Goal: Transaction & Acquisition: Purchase product/service

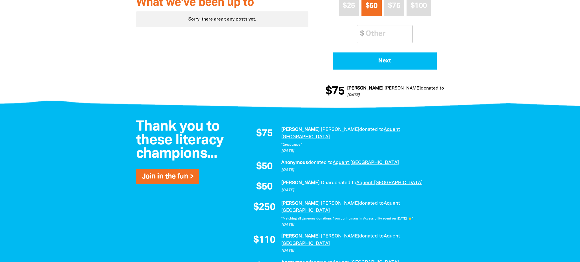
scroll to position [294, 0]
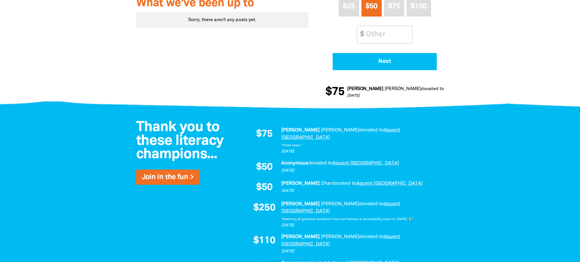
click at [332, 181] on span "donated to" at bounding box center [344, 183] width 25 height 4
click at [265, 183] on span "$50" at bounding box center [264, 188] width 16 height 10
click at [264, 183] on span "$50" at bounding box center [264, 188] width 16 height 10
click at [299, 181] on em "[PERSON_NAME]" at bounding box center [300, 183] width 38 height 4
click at [332, 181] on span "donated to" at bounding box center [344, 183] width 25 height 4
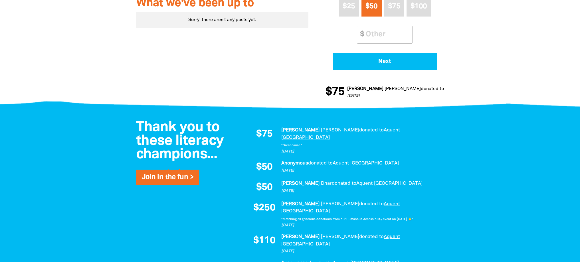
click at [362, 181] on link "Aquent [GEOGRAPHIC_DATA]" at bounding box center [389, 183] width 66 height 4
click at [359, 181] on link "Aquent [GEOGRAPHIC_DATA]" at bounding box center [389, 183] width 66 height 4
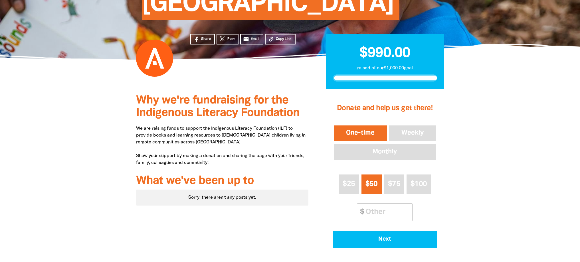
scroll to position [117, 0]
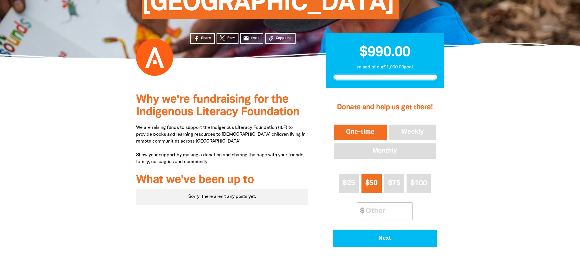
click at [360, 124] on button "One-time" at bounding box center [360, 133] width 55 height 18
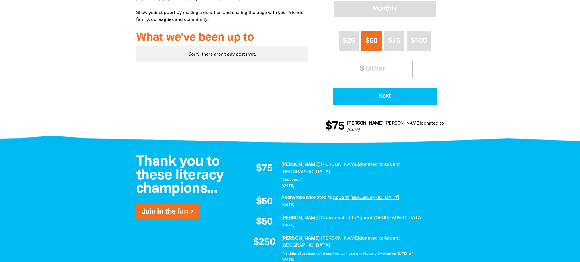
scroll to position [74, 0]
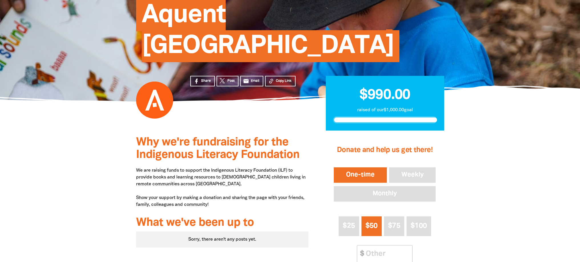
click at [363, 166] on button "One-time" at bounding box center [360, 175] width 55 height 18
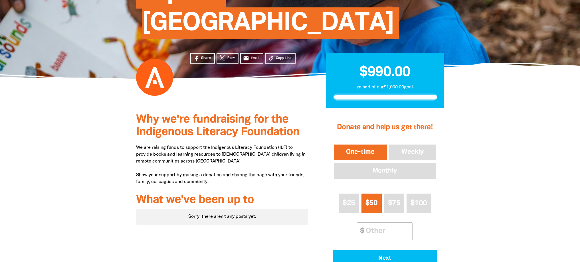
scroll to position [111, 0]
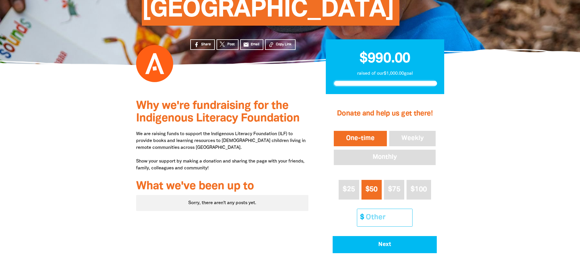
click at [374, 209] on input "Other Amount" at bounding box center [387, 217] width 51 height 17
type input "175"
click at [443, 175] on div "Donate and help us get there! One-time Weekly Monthly $25 $50 $75 $100 Other Am…" at bounding box center [385, 177] width 118 height 165
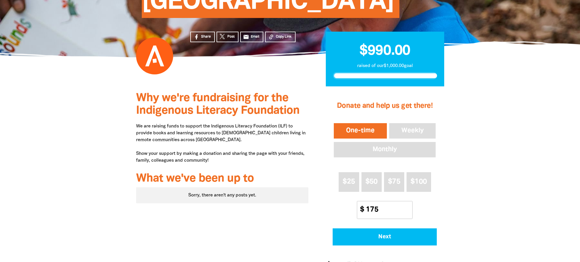
scroll to position [119, 0]
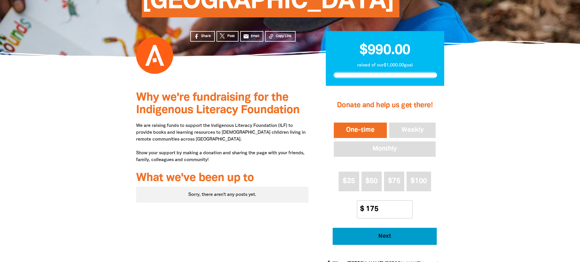
click at [376, 234] on span "Next" at bounding box center [385, 237] width 88 height 6
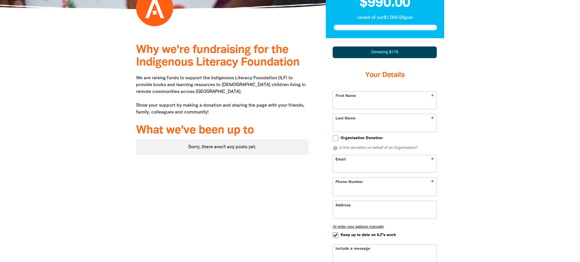
scroll to position [167, 0]
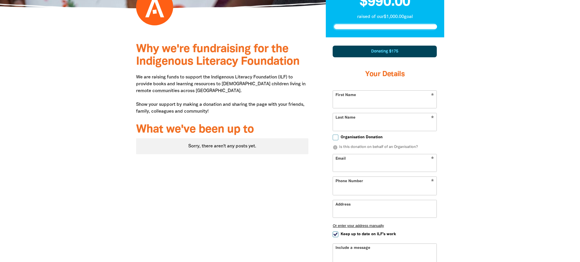
select select "AU"
click at [359, 154] on input "Email" at bounding box center [385, 162] width 104 height 17
click at [336, 135] on input "Organisation Donation" at bounding box center [336, 138] width 6 height 6
checkbox input "true"
select select "AU"
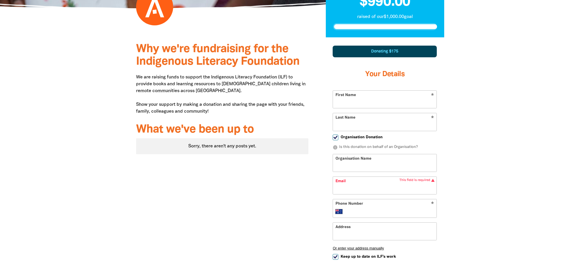
click at [353, 154] on input "Organisation Name" at bounding box center [385, 162] width 104 height 17
type input "Aquent"
click at [360, 177] on input "Email" at bounding box center [385, 185] width 104 height 17
type input "chyams@aquent.com"
click at [372, 208] on input "Phone Number" at bounding box center [390, 211] width 87 height 7
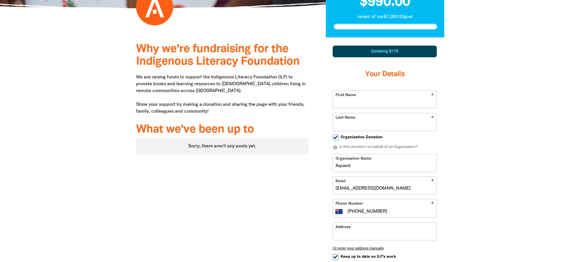
type input "(02) 8288 8288"
click at [457, 188] on div "Why we're fundraising for the Indigenous Literacy Foundation We are raising fun…" at bounding box center [290, 201] width 342 height 328
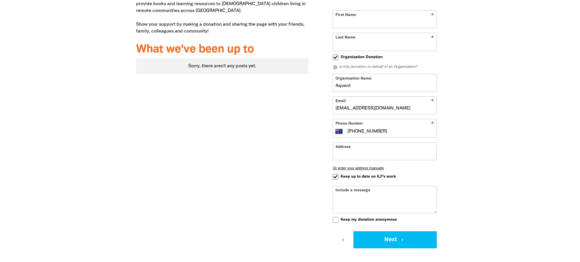
scroll to position [253, 0]
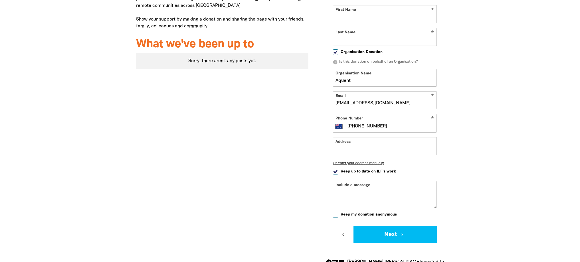
click at [336, 169] on input "Keep up to date on ILF's work" at bounding box center [336, 172] width 6 height 6
checkbox input "false"
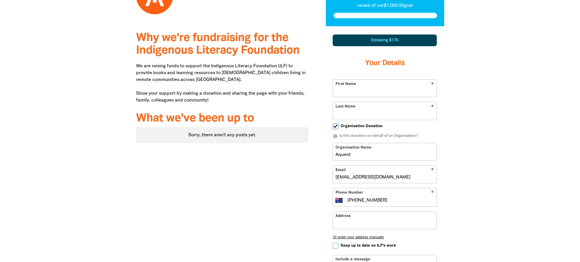
scroll to position [173, 0]
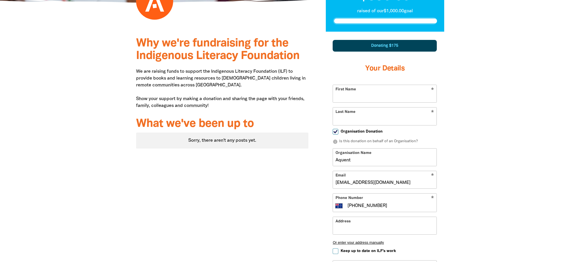
click at [350, 85] on input "First Name" at bounding box center [385, 93] width 104 height 17
type input "[PERSON_NAME]"
click at [471, 136] on div at bounding box center [290, 196] width 580 height 328
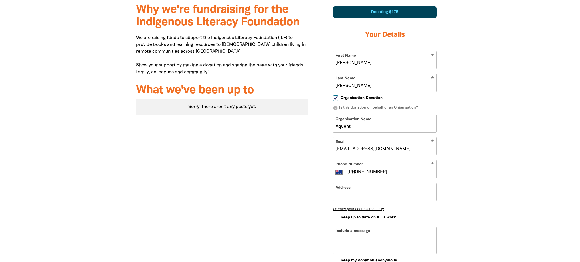
scroll to position [236, 0]
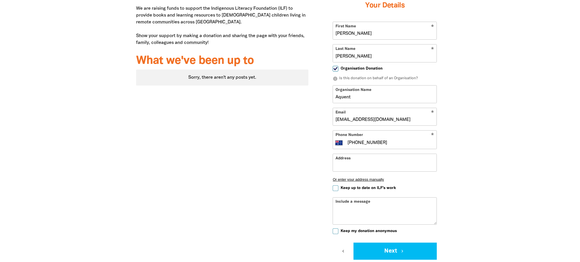
click at [350, 197] on div "Include a message" at bounding box center [385, 210] width 104 height 27
click at [344, 197] on div "Include a message" at bounding box center [385, 210] width 104 height 27
click at [343, 206] on textarea "Include a message" at bounding box center [385, 215] width 104 height 18
type textarea "W"
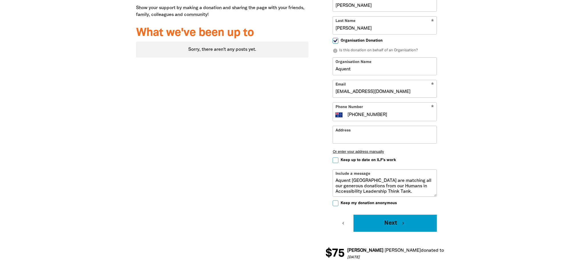
scroll to position [265, 0]
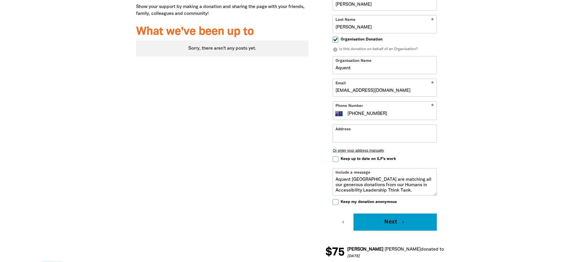
type textarea "Aquent Australia are matching all our generous donations from our Humans in Acc…"
click at [394, 214] on button "Next chevron_right" at bounding box center [395, 222] width 83 height 17
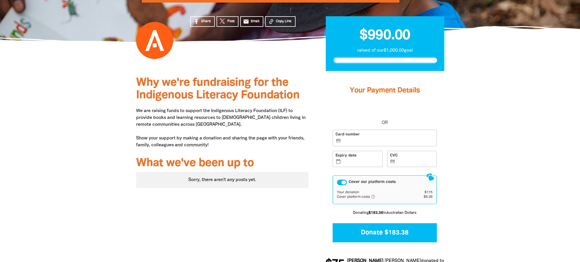
scroll to position [130, 0]
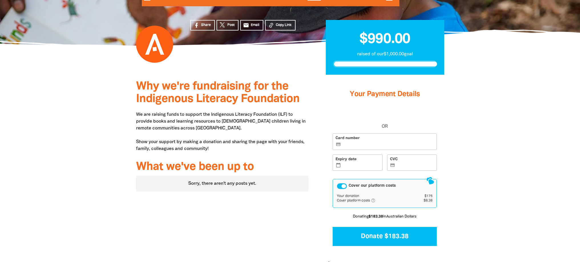
click at [342, 183] on div "Cover our platform costs" at bounding box center [342, 186] width 10 height 6
click at [349, 163] on iframe at bounding box center [361, 165] width 38 height 5
click at [498, 151] on div at bounding box center [290, 179] width 580 height 208
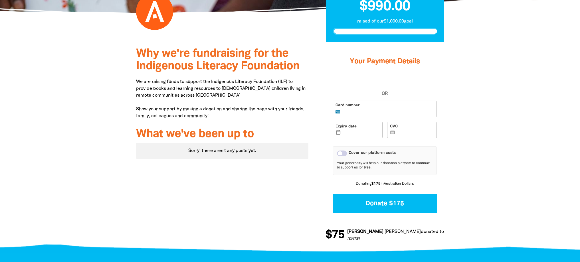
scroll to position [163, 0]
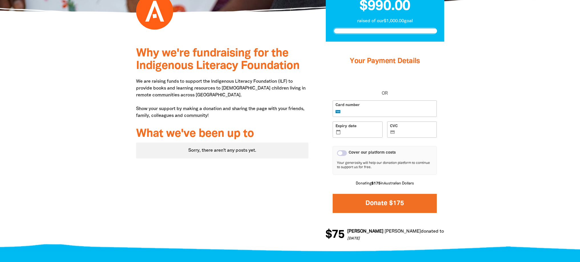
click at [386, 194] on button "Donate $175" at bounding box center [385, 203] width 104 height 19
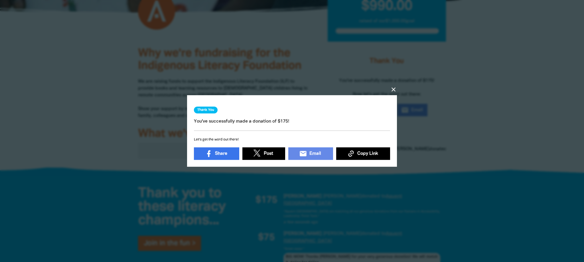
click at [395, 87] on icon "close" at bounding box center [393, 89] width 7 height 7
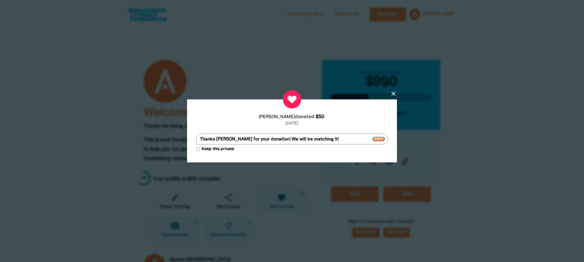
click at [255, 140] on textarea "Thanks [PERSON_NAME] for your donation! We will be matching it!" at bounding box center [292, 139] width 192 height 11
type textarea "Thanks [PERSON_NAME] for your generous donation! We will be matching it!"
click at [380, 138] on span "Send" at bounding box center [379, 139] width 13 height 5
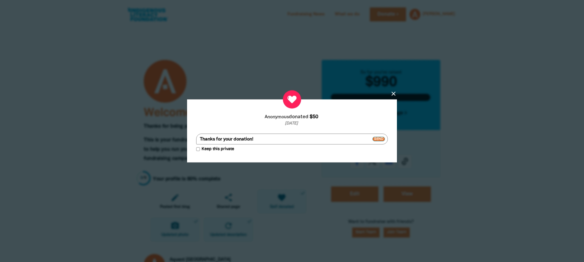
drag, startPoint x: 200, startPoint y: 140, endPoint x: 223, endPoint y: 140, distance: 22.3
click at [223, 140] on textarea "Thanks for your donation!" at bounding box center [292, 139] width 192 height 11
click at [270, 140] on textarea "Really appreciate your donation!" at bounding box center [292, 139] width 192 height 11
type textarea "Really appreciate your donation! We will be matching it."
click at [198, 151] on input "Keep this private" at bounding box center [198, 150] width 4 height 4
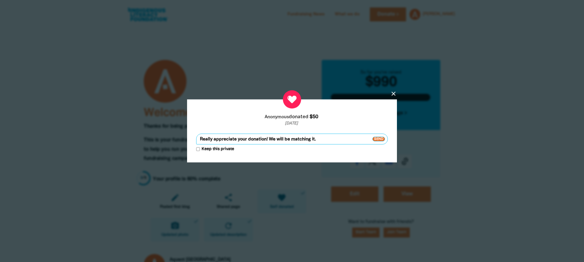
checkbox input "true"
click at [379, 139] on span "Send" at bounding box center [379, 139] width 13 height 5
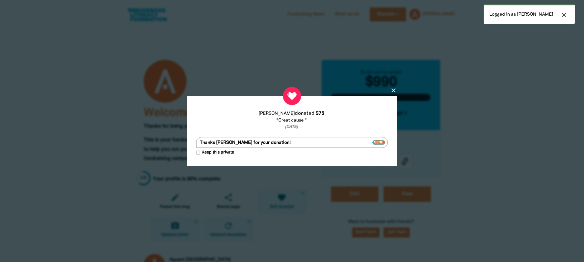
click at [199, 143] on textarea "Thanks Alex for your donation!" at bounding box center [292, 142] width 192 height 11
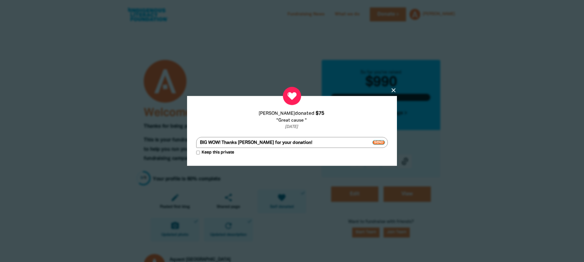
click at [268, 142] on textarea "BIG WOW! Thanks Alex for your donation!" at bounding box center [292, 142] width 192 height 11
click at [325, 144] on textarea "BIG WOW! Thanks Alex for your very generous donation!" at bounding box center [292, 142] width 192 height 11
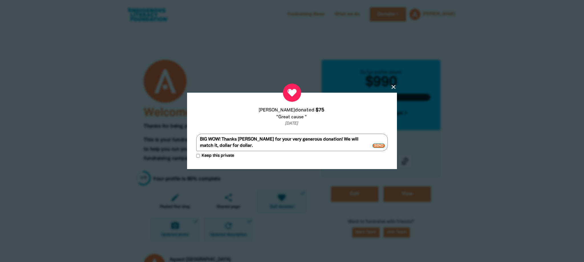
type textarea "BIG WOW! Thanks [PERSON_NAME] for your very generous donation! We will match it…"
click at [382, 146] on span "Send" at bounding box center [379, 146] width 13 height 5
